Goal: Information Seeking & Learning: Check status

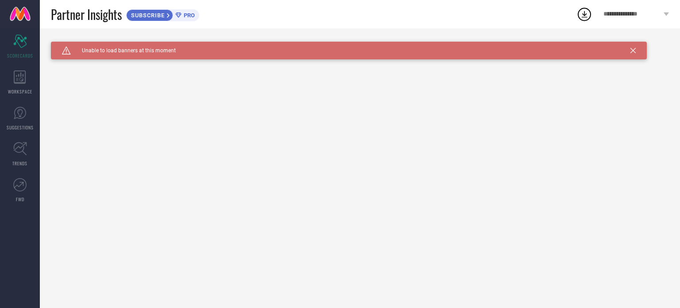
click at [633, 51] on icon at bounding box center [633, 50] width 5 height 5
click at [21, 72] on icon at bounding box center [20, 76] width 12 height 13
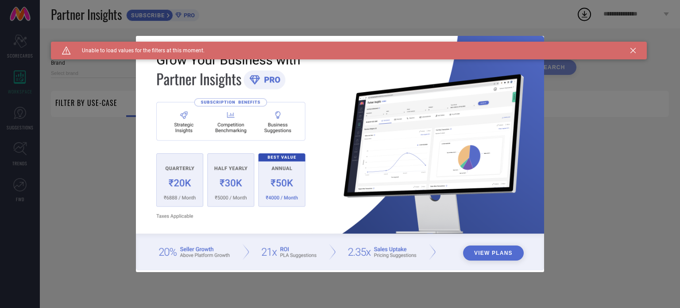
type input "1 STOP FASHION"
type input "All"
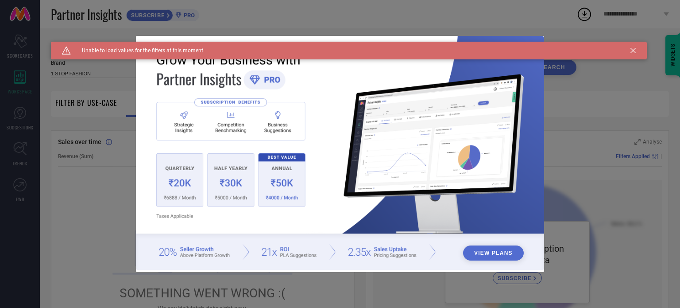
click at [634, 51] on icon at bounding box center [633, 50] width 5 height 5
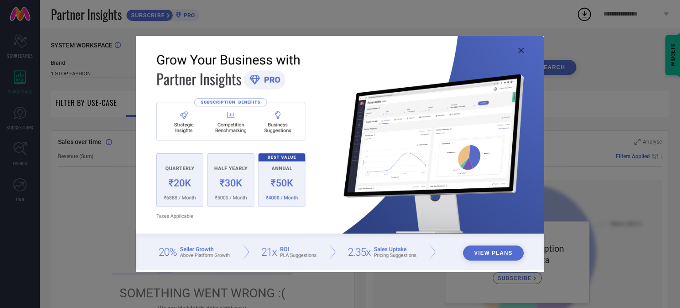
click at [521, 51] on icon at bounding box center [521, 50] width 5 height 5
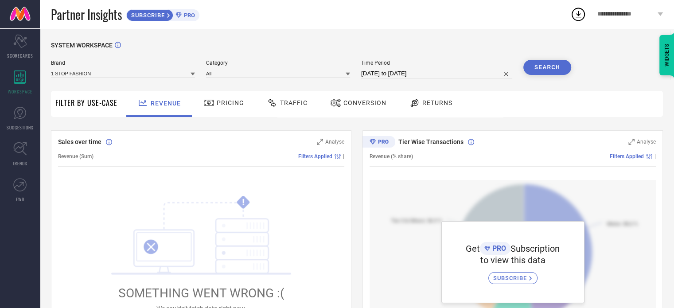
click at [221, 108] on div "Pricing" at bounding box center [223, 102] width 45 height 15
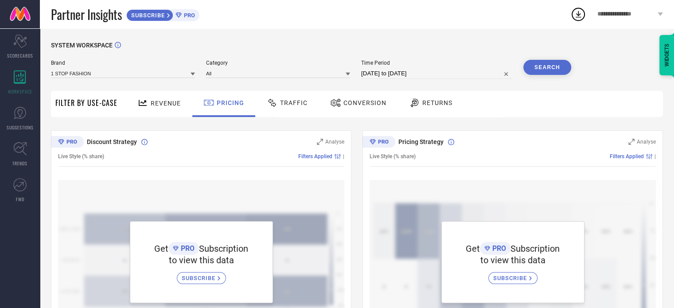
click at [337, 105] on icon at bounding box center [335, 102] width 11 height 11
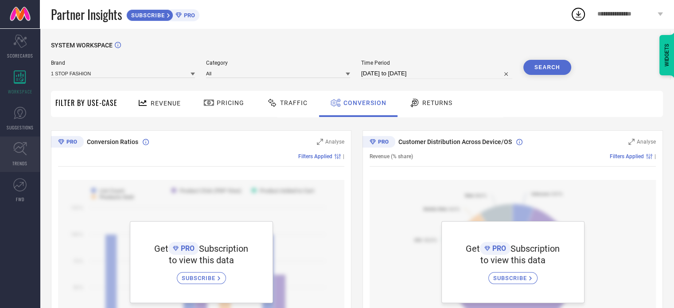
click at [16, 142] on icon at bounding box center [20, 149] width 14 height 14
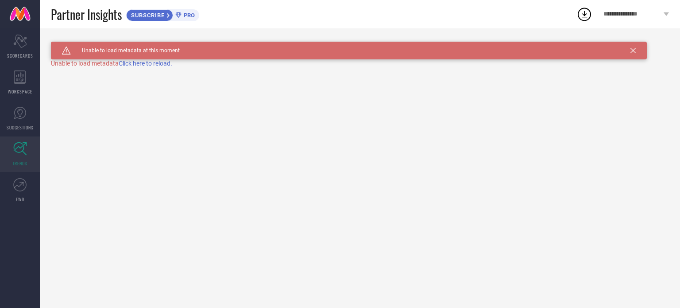
click at [154, 62] on span "Click here to reload." at bounding box center [146, 63] width 54 height 7
